Goal: Task Accomplishment & Management: Manage account settings

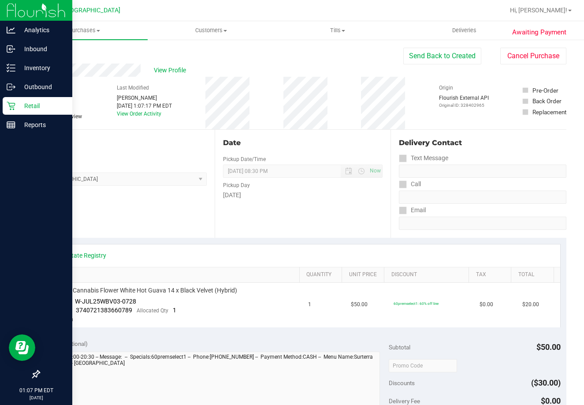
click at [18, 106] on p "Retail" at bounding box center [41, 106] width 53 height 11
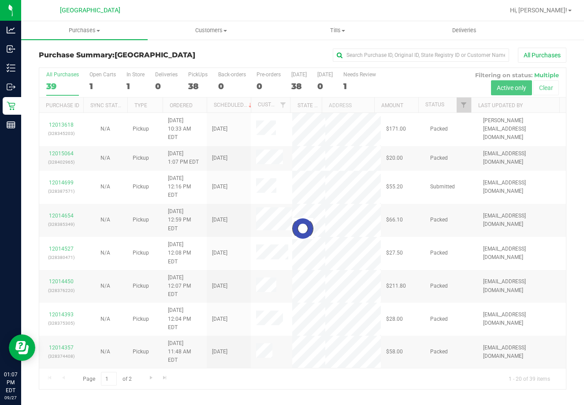
click at [440, 104] on div at bounding box center [302, 228] width 527 height 321
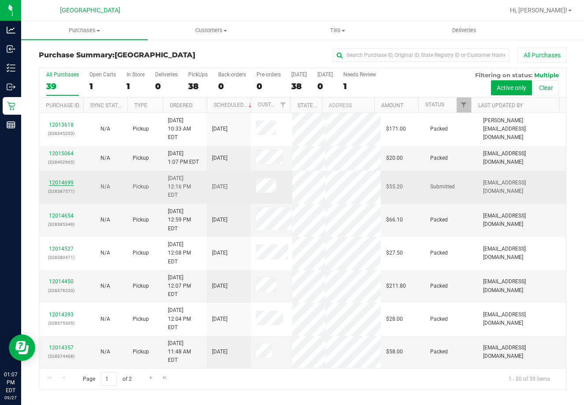
click at [67, 179] on link "12014699" at bounding box center [61, 182] width 25 height 6
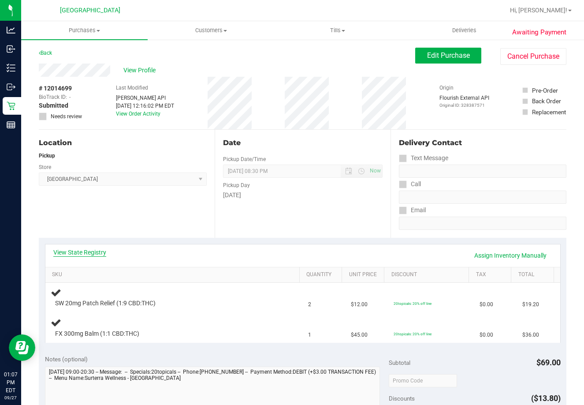
click at [78, 248] on link "View State Registry" at bounding box center [79, 252] width 53 height 9
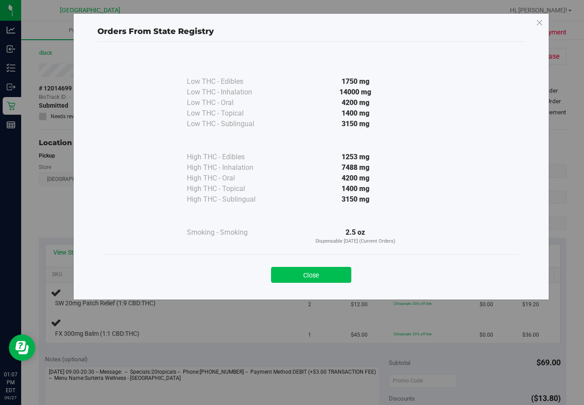
click at [312, 273] on button "Close" at bounding box center [311, 275] width 80 height 16
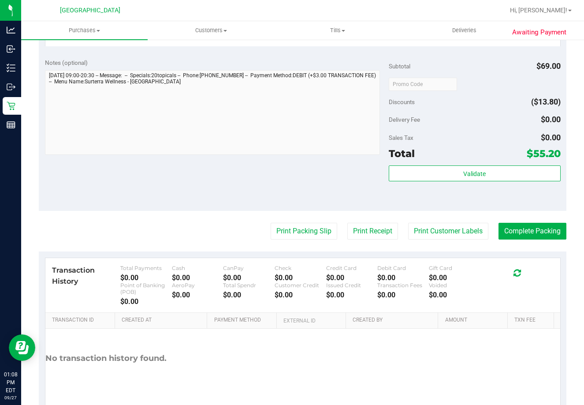
scroll to position [364, 0]
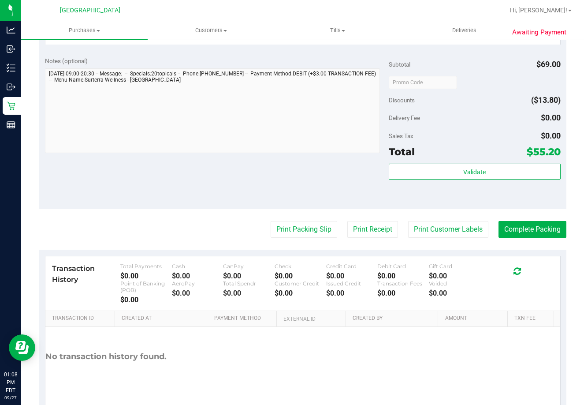
click at [487, 189] on div "Validate" at bounding box center [475, 184] width 172 height 40
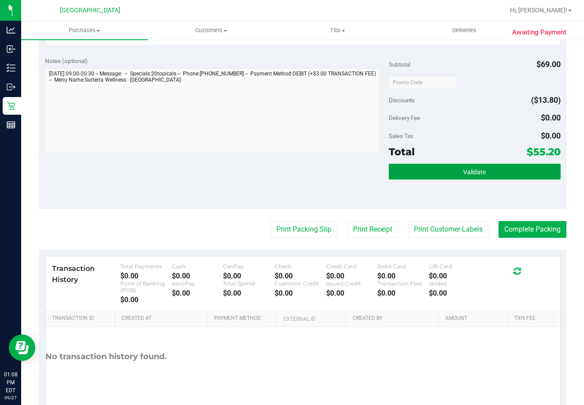
click at [490, 176] on button "Validate" at bounding box center [475, 172] width 172 height 16
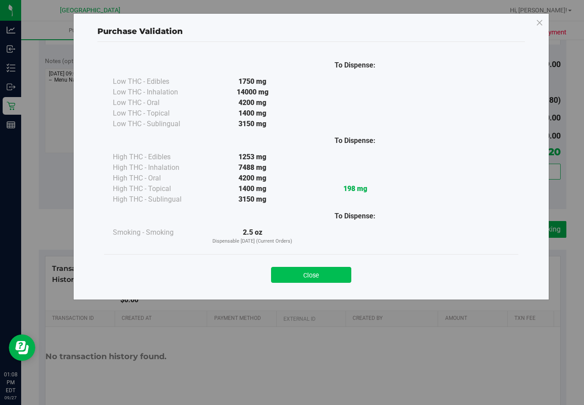
click at [313, 272] on button "Close" at bounding box center [311, 275] width 80 height 16
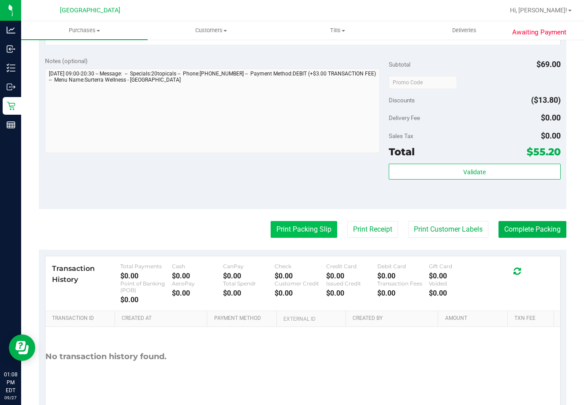
click at [307, 236] on button "Print Packing Slip" at bounding box center [304, 229] width 67 height 17
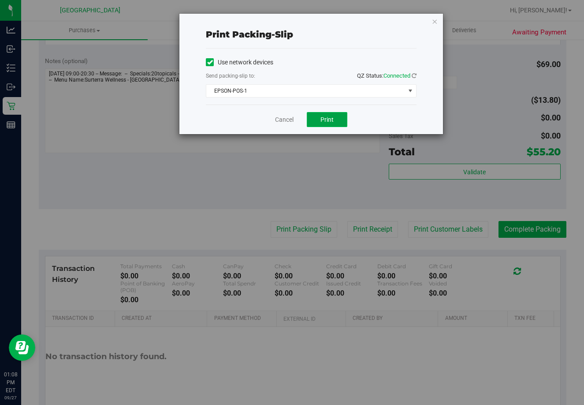
click at [334, 126] on button "Print" at bounding box center [327, 119] width 41 height 15
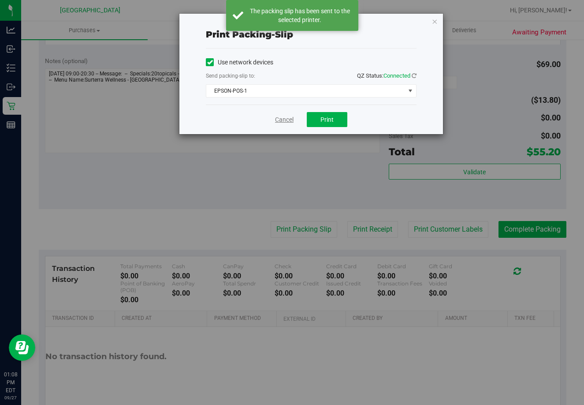
click at [278, 121] on link "Cancel" at bounding box center [284, 119] width 19 height 9
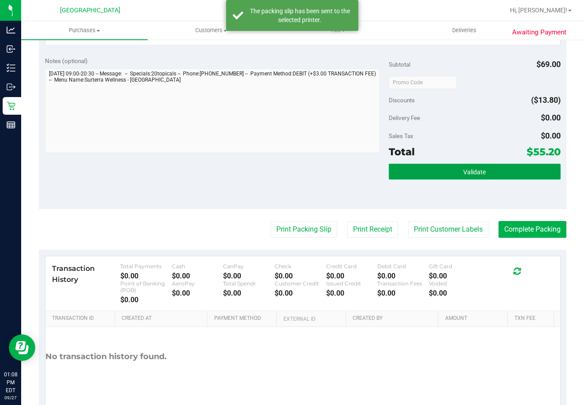
click at [482, 173] on button "Validate" at bounding box center [475, 172] width 172 height 16
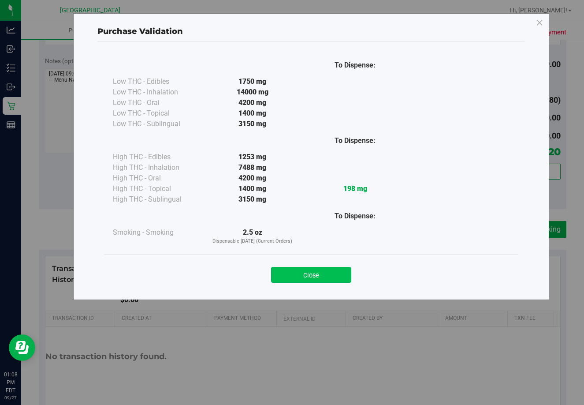
click at [300, 282] on button "Close" at bounding box center [311, 275] width 80 height 16
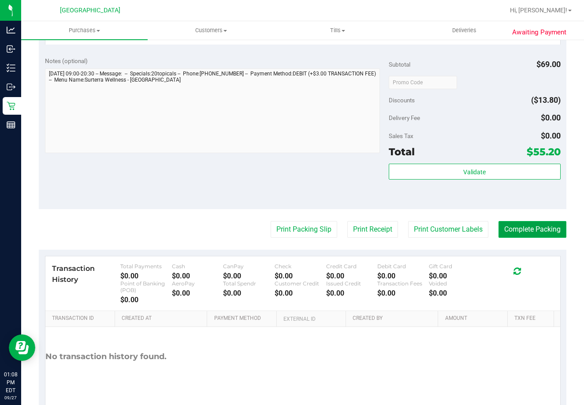
click at [526, 230] on button "Complete Packing" at bounding box center [533, 229] width 68 height 17
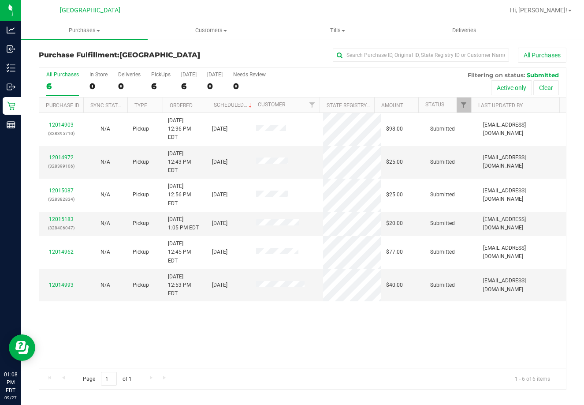
click at [49, 88] on div "6" at bounding box center [62, 86] width 33 height 10
click at [0, 0] on input "All Purchases 6" at bounding box center [0, 0] width 0 height 0
click at [61, 154] on link "12014972" at bounding box center [61, 157] width 25 height 6
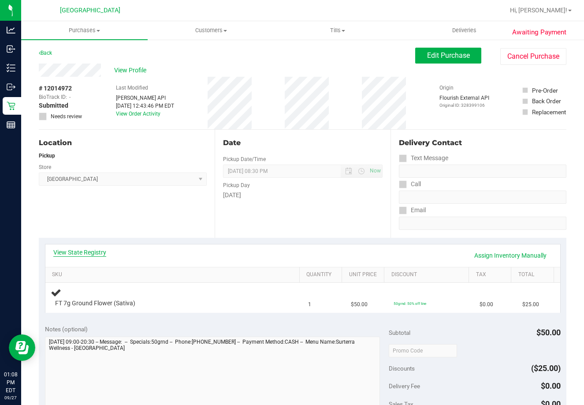
click at [77, 254] on link "View State Registry" at bounding box center [79, 252] width 53 height 9
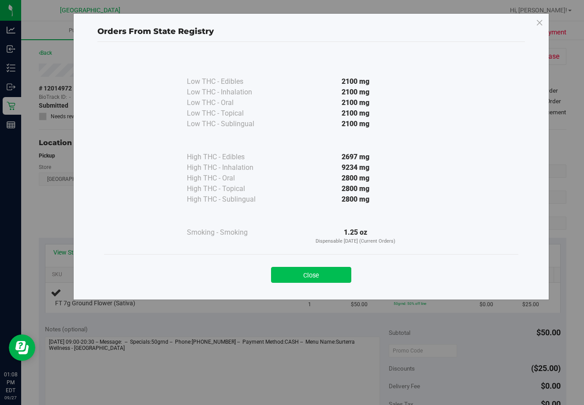
click at [324, 268] on button "Close" at bounding box center [311, 275] width 80 height 16
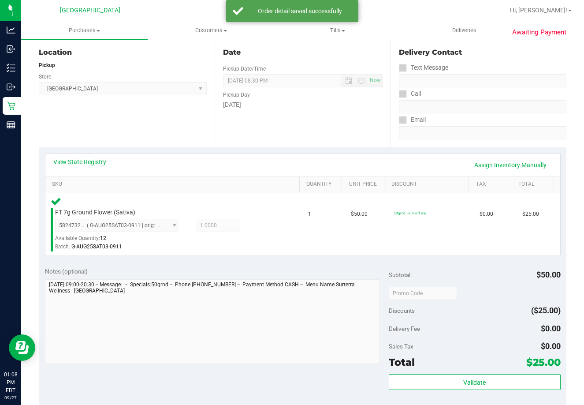
scroll to position [242, 0]
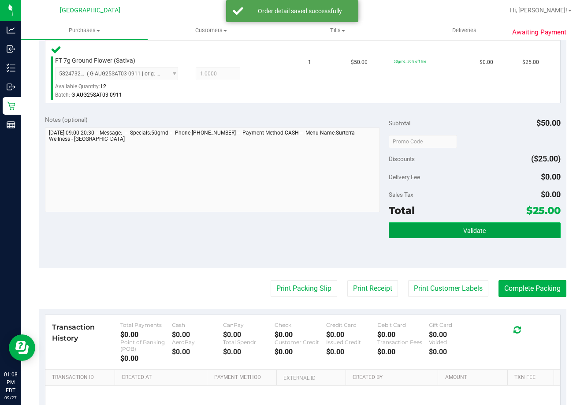
click at [484, 227] on button "Validate" at bounding box center [475, 230] width 172 height 16
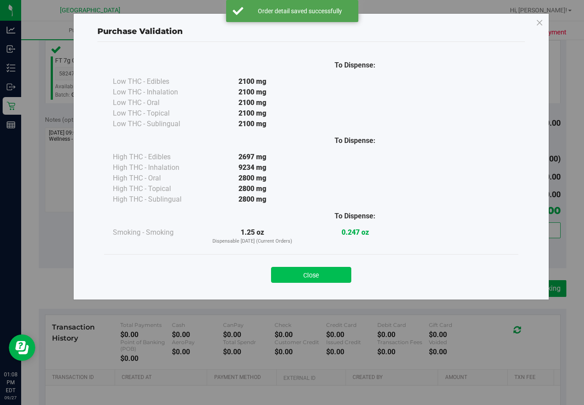
click at [317, 273] on button "Close" at bounding box center [311, 275] width 80 height 16
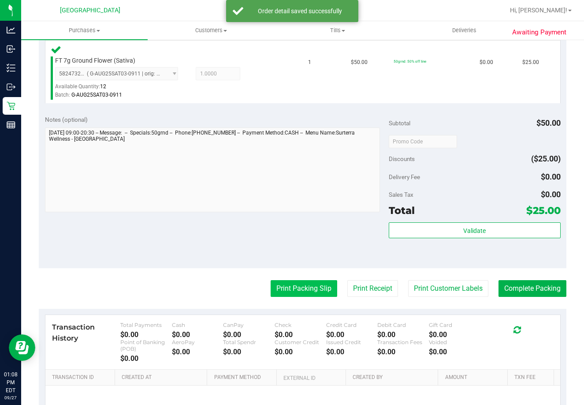
click at [312, 287] on button "Print Packing Slip" at bounding box center [304, 288] width 67 height 17
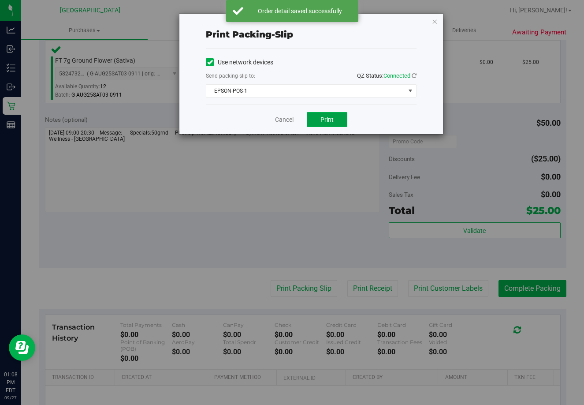
click at [327, 121] on span "Print" at bounding box center [326, 119] width 13 height 7
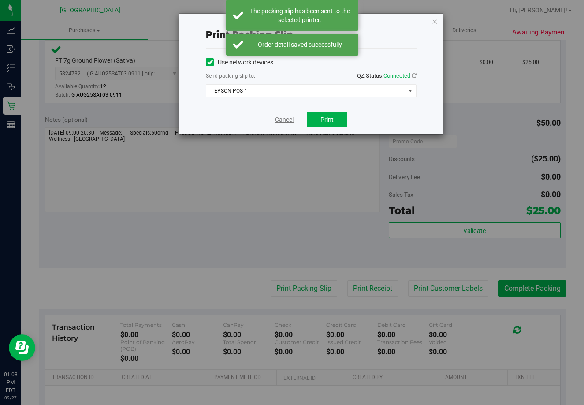
click at [282, 122] on link "Cancel" at bounding box center [284, 119] width 19 height 9
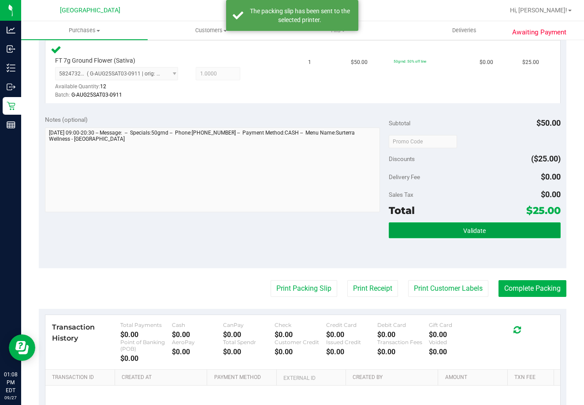
click at [461, 237] on button "Validate" at bounding box center [475, 230] width 172 height 16
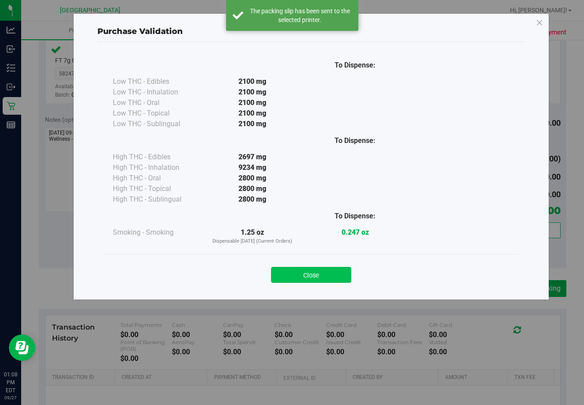
click at [324, 274] on button "Close" at bounding box center [311, 275] width 80 height 16
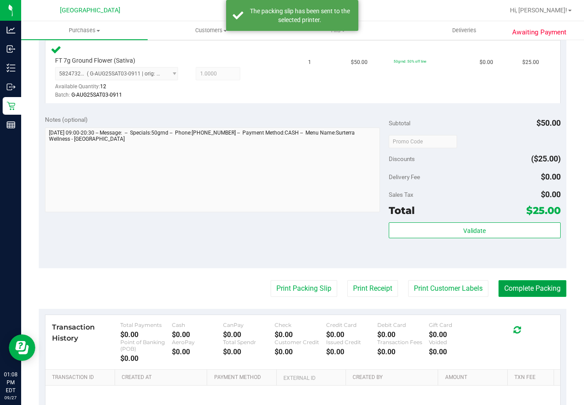
click at [532, 284] on button "Complete Packing" at bounding box center [533, 288] width 68 height 17
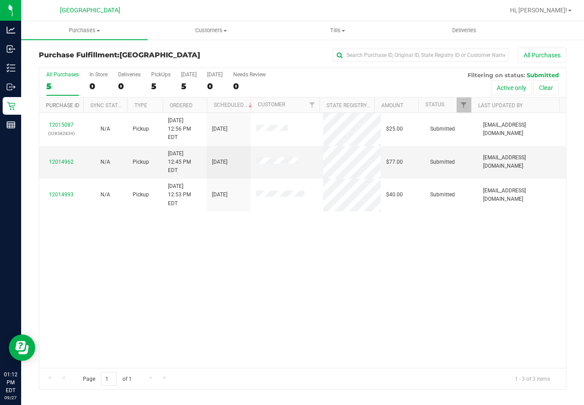
click at [57, 106] on link "Purchase ID" at bounding box center [63, 105] width 34 height 6
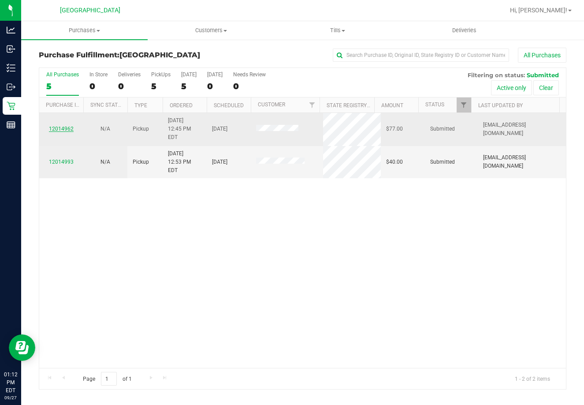
click at [65, 126] on link "12014962" at bounding box center [61, 129] width 25 height 6
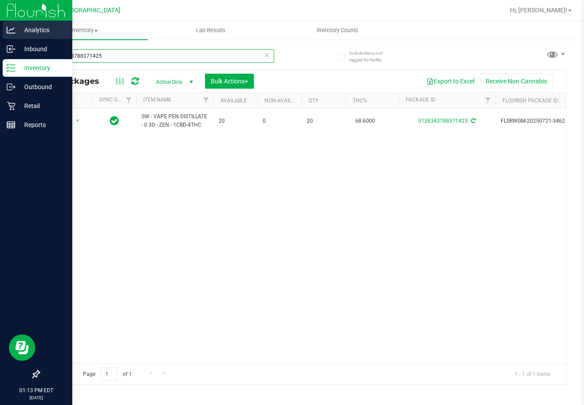
drag, startPoint x: 107, startPoint y: 56, endPoint x: 4, endPoint y: 15, distance: 110.6
click at [13, 37] on div "Analytics Inbound Inventory Outbound Retail Reports 01:13 PM EDT [DATE] 09/27 […" at bounding box center [292, 202] width 584 height 405
type input "4260715750737224"
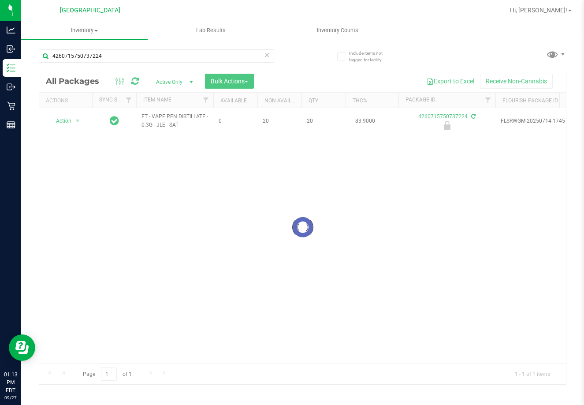
click at [246, 265] on div "Loading... Action Action Edit attributes Global inventory Locate package Packag…" at bounding box center [302, 235] width 527 height 255
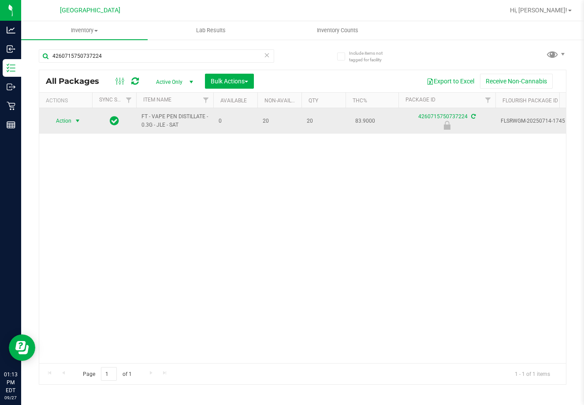
click at [77, 121] on span "select" at bounding box center [77, 120] width 7 height 7
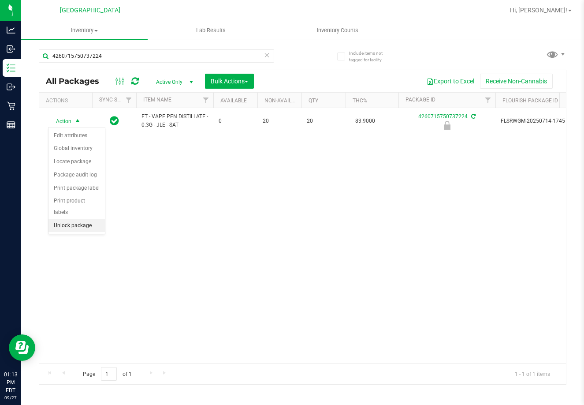
click at [79, 219] on li "Unlock package" at bounding box center [76, 225] width 56 height 13
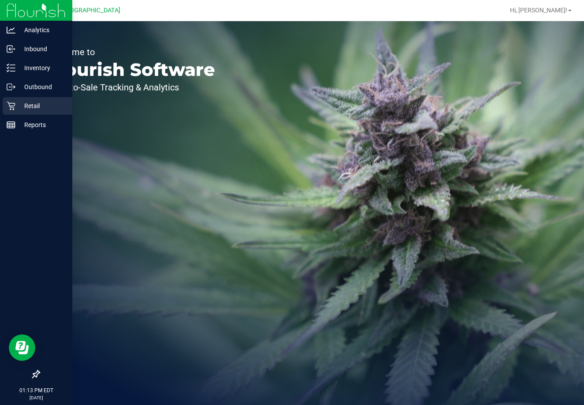
click at [20, 106] on p "Retail" at bounding box center [41, 106] width 53 height 11
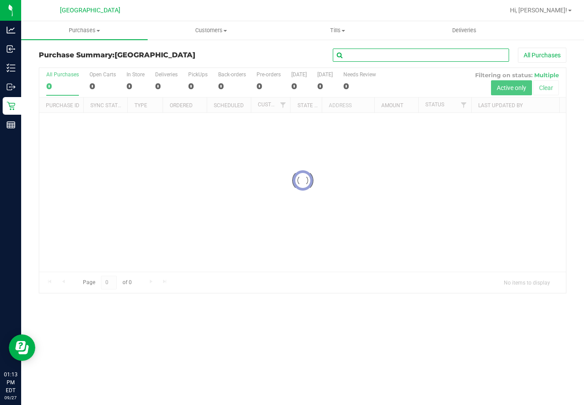
click at [467, 53] on input "text" at bounding box center [421, 54] width 176 height 13
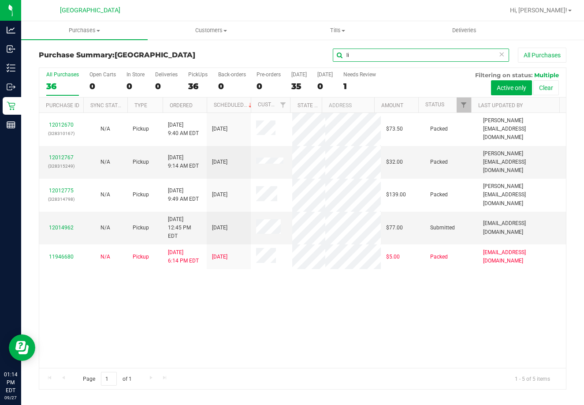
type input "li"
click at [65, 224] on link "12014962" at bounding box center [61, 227] width 25 height 6
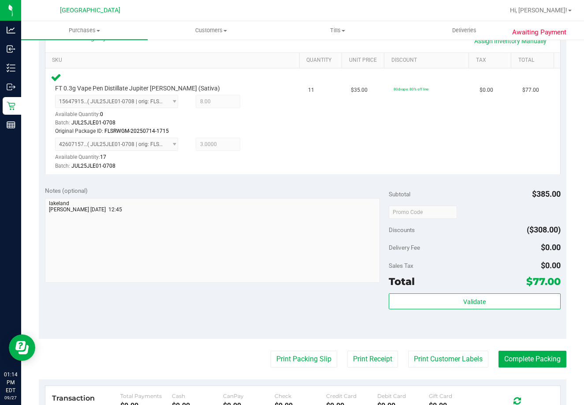
scroll to position [234, 0]
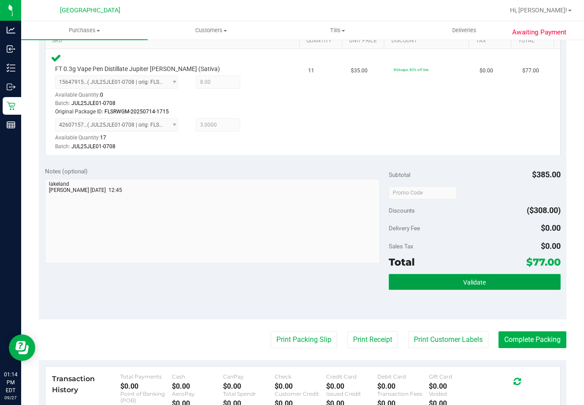
click at [500, 275] on button "Validate" at bounding box center [475, 282] width 172 height 16
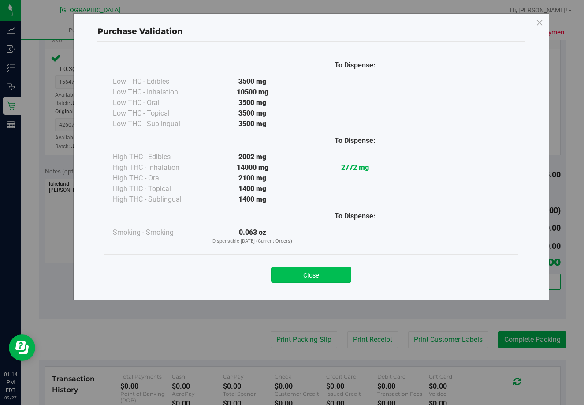
click at [332, 279] on button "Close" at bounding box center [311, 275] width 80 height 16
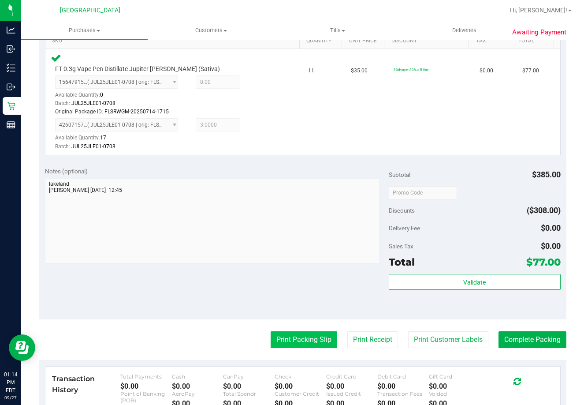
click at [304, 345] on button "Print Packing Slip" at bounding box center [304, 339] width 67 height 17
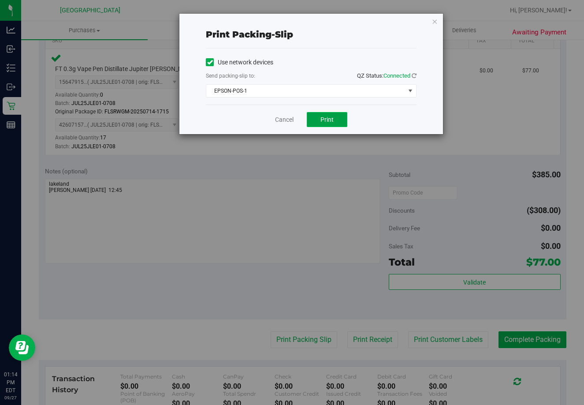
click at [329, 126] on button "Print" at bounding box center [327, 119] width 41 height 15
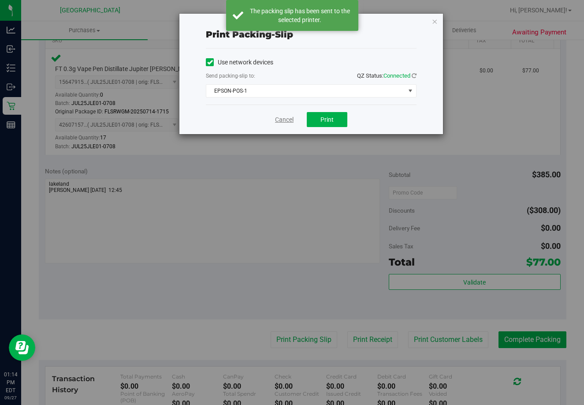
click at [281, 121] on link "Cancel" at bounding box center [284, 119] width 19 height 9
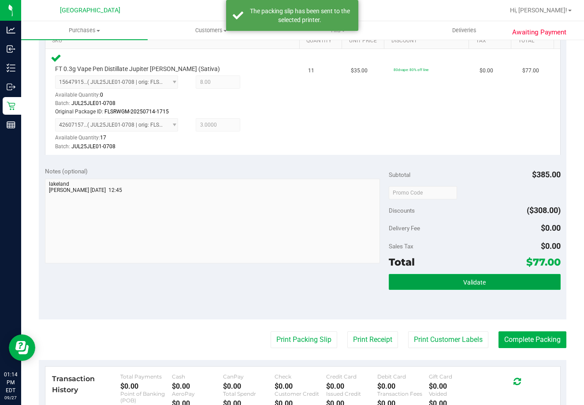
click at [457, 275] on button "Validate" at bounding box center [475, 282] width 172 height 16
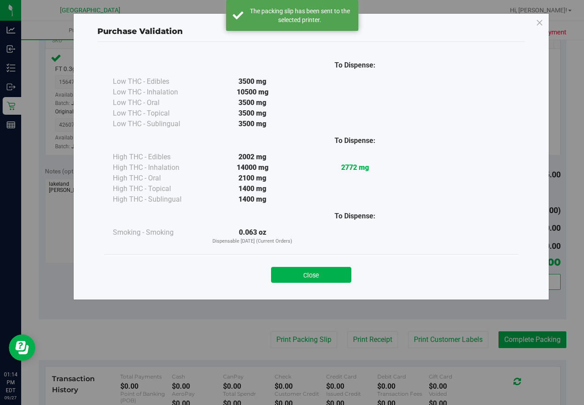
click at [488, 283] on div "Purchase Validation To Dispense: Low THC - Edibles 3500 mg" at bounding box center [295, 202] width 591 height 405
click at [321, 271] on button "Close" at bounding box center [311, 275] width 80 height 16
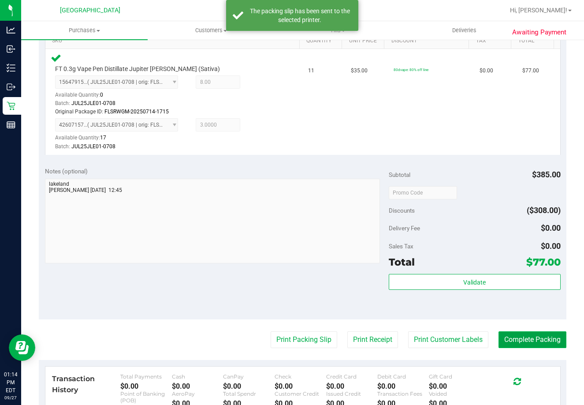
click at [516, 345] on button "Complete Packing" at bounding box center [533, 339] width 68 height 17
